Goal: Use online tool/utility: Utilize a website feature to perform a specific function

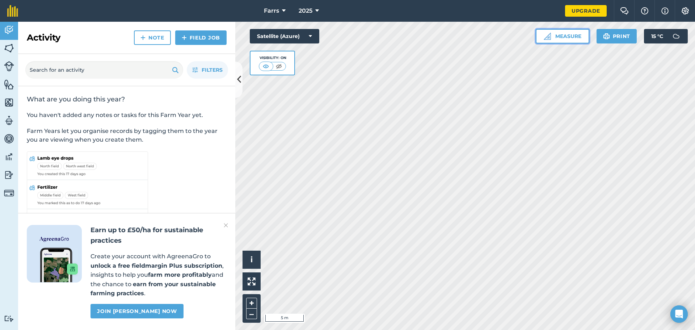
click at [571, 34] on button "Measure" at bounding box center [563, 36] width 54 height 14
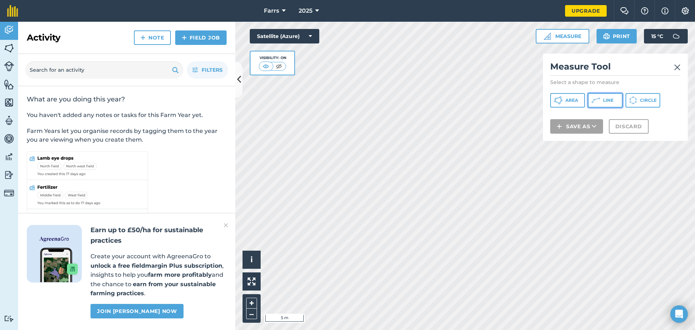
click at [609, 100] on span "Line" at bounding box center [608, 100] width 11 height 6
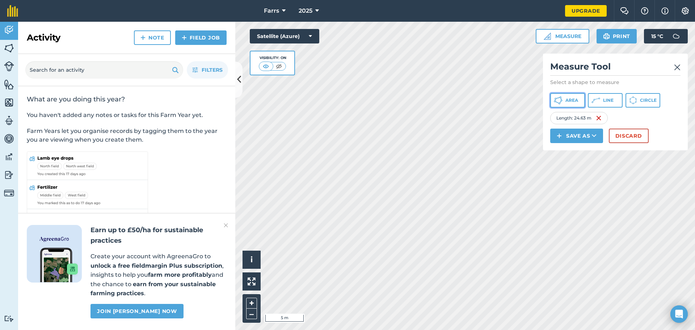
click at [569, 99] on span "Area" at bounding box center [572, 100] width 13 height 6
click at [207, 0] on html "Farrs 2025 Upgrade Farm Chat Help Info Settings Map printing is not available o…" at bounding box center [347, 165] width 695 height 330
click at [185, 90] on div "Activity Fields Livestock Features Maps Team Vehicles Data Reporting Billing Tu…" at bounding box center [347, 176] width 695 height 308
click at [640, 30] on div "Click to start drawing i © 2025 TomTom, Microsoft 500 m + – Satellite (Azure) V…" at bounding box center [465, 176] width 460 height 308
click at [555, 330] on html "Farrs 2025 Upgrade Farm Chat Help Info Settings Map printing is not available o…" at bounding box center [347, 165] width 695 height 330
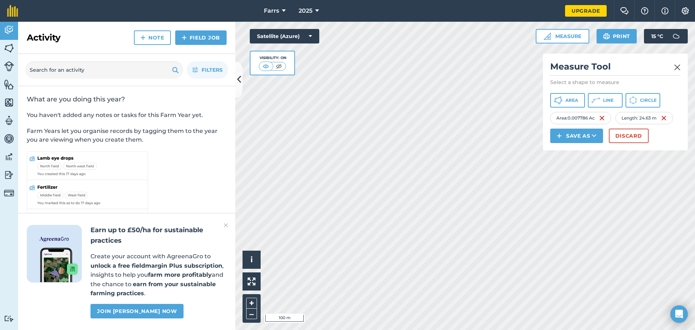
click at [264, 7] on div "Farrs 2025 Upgrade Farm Chat Help Info Settings Map printing is not available o…" at bounding box center [347, 165] width 695 height 330
click at [500, 330] on html "Farrs 2025 Upgrade Farm Chat Help Info Settings Map printing is not available o…" at bounding box center [347, 165] width 695 height 330
click at [483, 330] on html "Farrs 2025 Upgrade Farm Chat Help Info Settings Map printing is not available o…" at bounding box center [347, 165] width 695 height 330
click at [676, 72] on h2 "Measure Tool" at bounding box center [615, 68] width 130 height 15
click at [674, 64] on h2 "Measure Tool" at bounding box center [615, 68] width 130 height 15
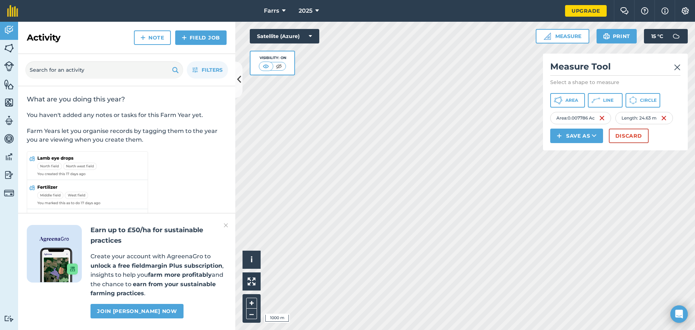
click at [676, 67] on img at bounding box center [677, 67] width 7 height 9
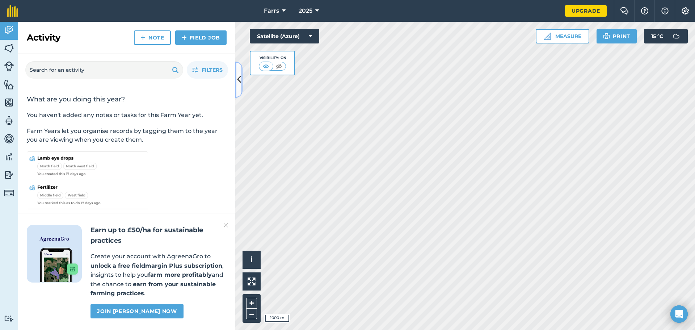
click at [240, 77] on icon at bounding box center [239, 79] width 4 height 13
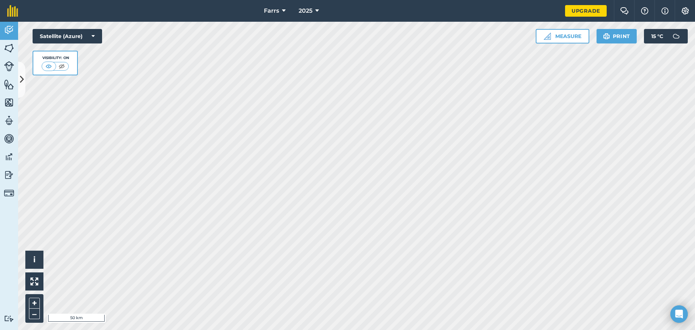
click at [409, 330] on html "Farrs 2025 Upgrade Farm Chat Help Info Settings Map printing is not available o…" at bounding box center [347, 165] width 695 height 330
click at [241, 16] on div "Farrs 2025 Upgrade Farm Chat Help Info Settings Map printing is not available o…" at bounding box center [347, 165] width 695 height 330
click at [325, 7] on div "Farrs 2025 Upgrade Farm Chat Help Info Settings Map printing is not available o…" at bounding box center [347, 165] width 695 height 330
click at [459, 0] on html "Farrs 2025 Upgrade Farm Chat Help Info Settings Map printing is not available o…" at bounding box center [347, 165] width 695 height 330
click at [288, 13] on div "Farrs 2025 Upgrade Farm Chat Help Info Settings Map printing is not available o…" at bounding box center [347, 165] width 695 height 330
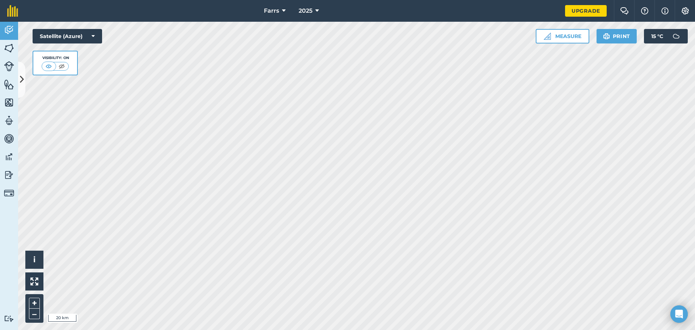
click at [224, 9] on div "Farrs 2025 Upgrade Farm Chat Help Info Settings Map printing is not available o…" at bounding box center [347, 165] width 695 height 330
click at [385, 15] on div "Farrs 2025 Upgrade Farm Chat Help Info Settings Map printing is not available o…" at bounding box center [347, 165] width 695 height 330
